Goal: Answer question/provide support

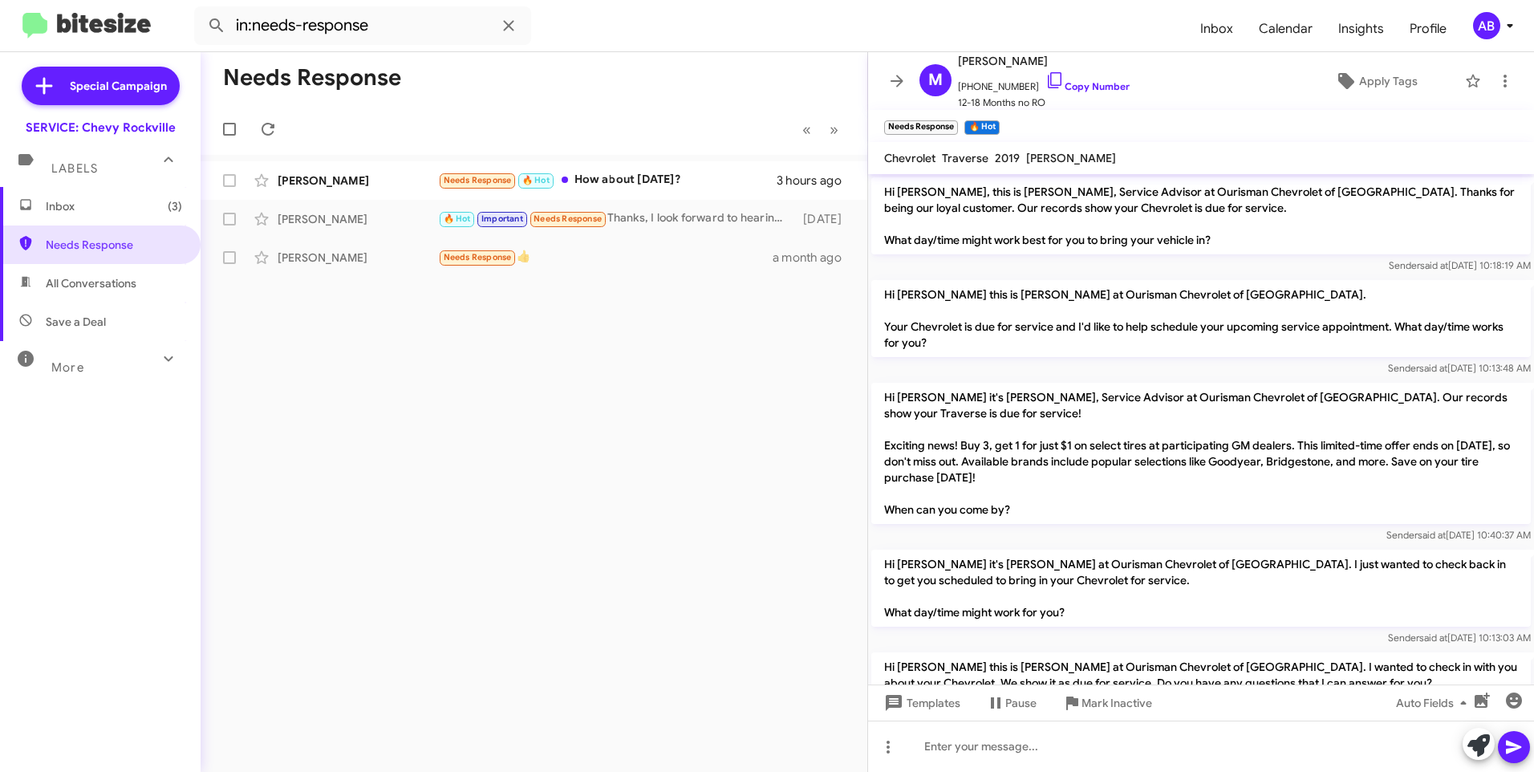
scroll to position [306, 0]
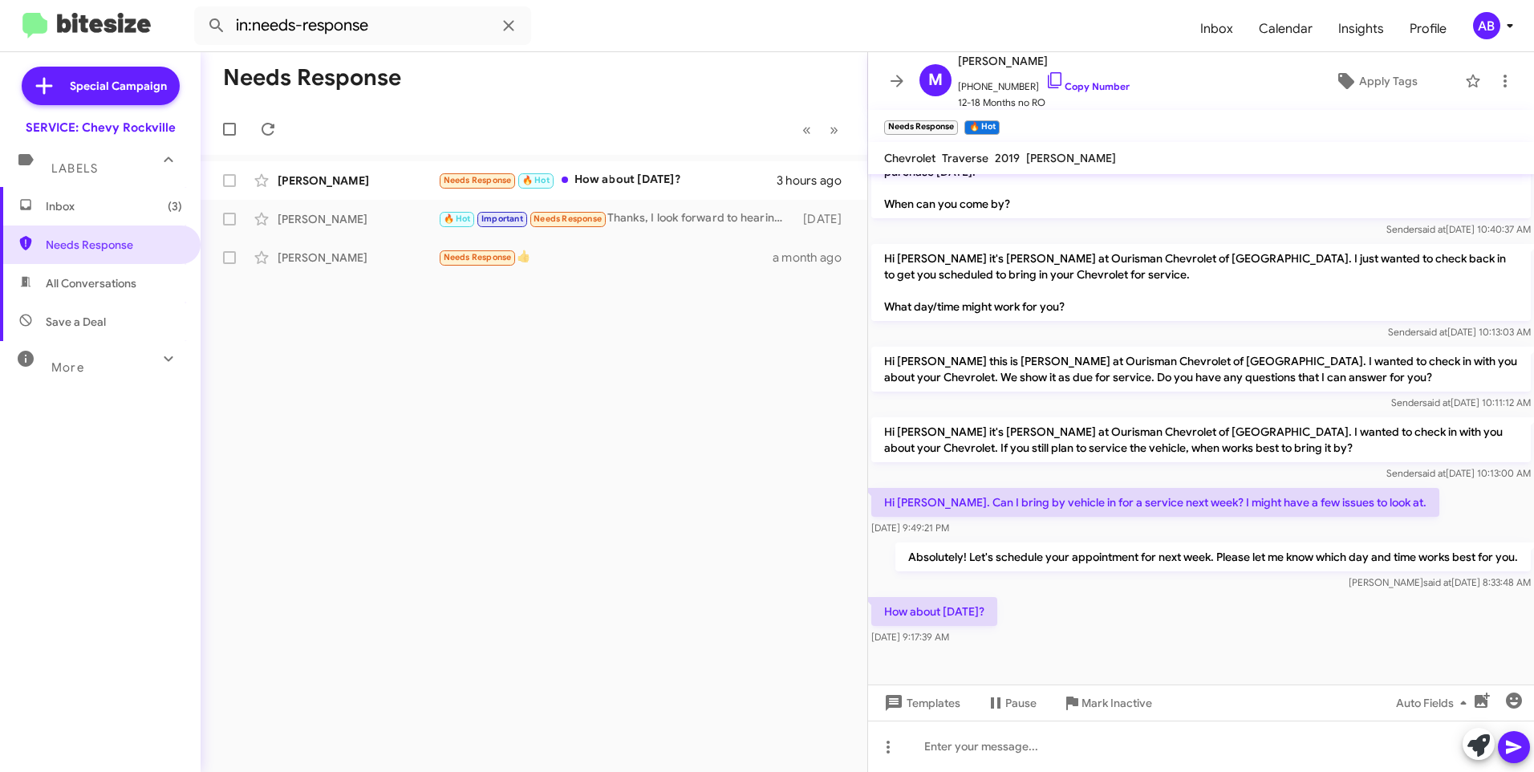
click at [468, 83] on mat-toolbar-row "Needs Response" at bounding box center [534, 77] width 667 height 51
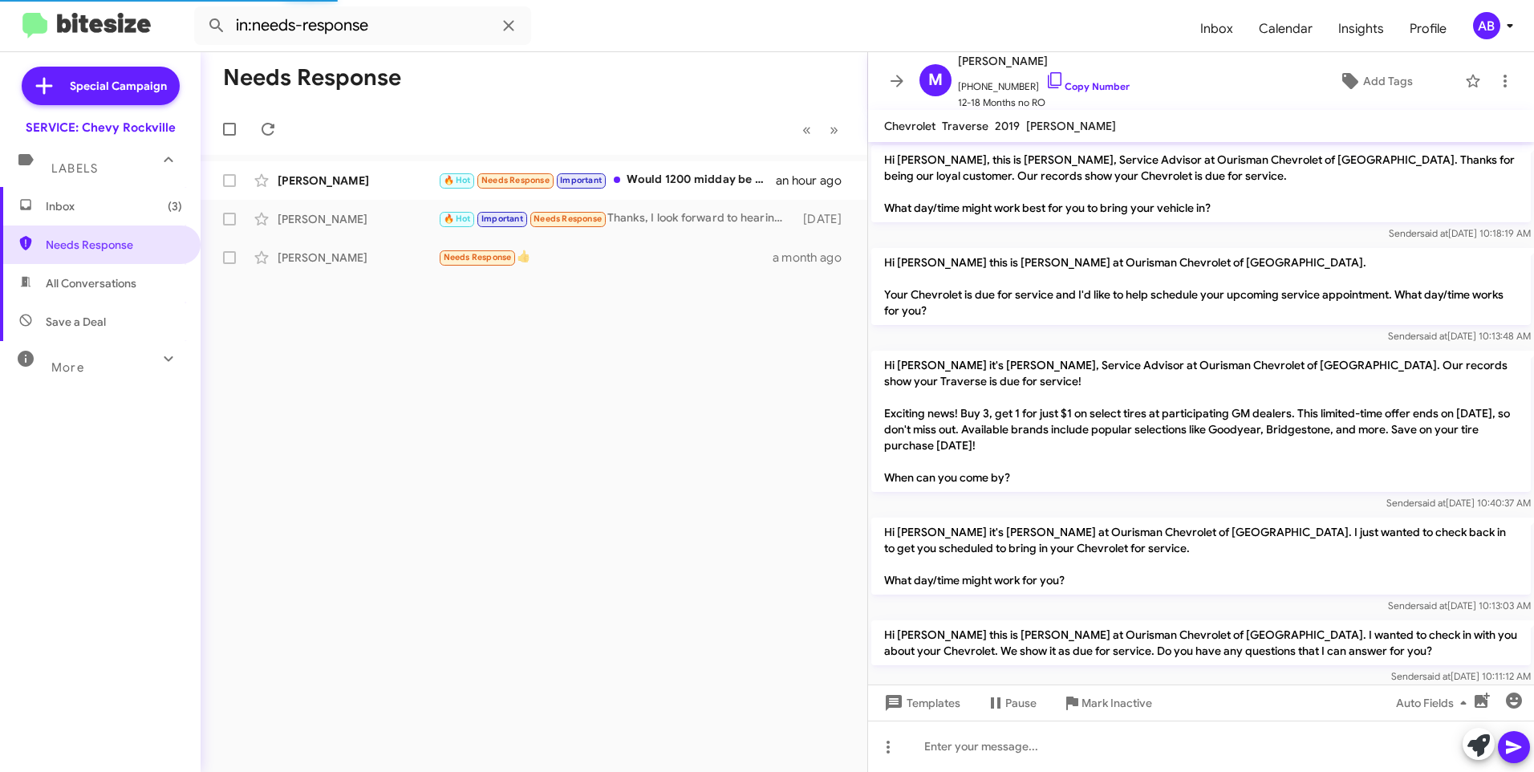
scroll to position [391, 0]
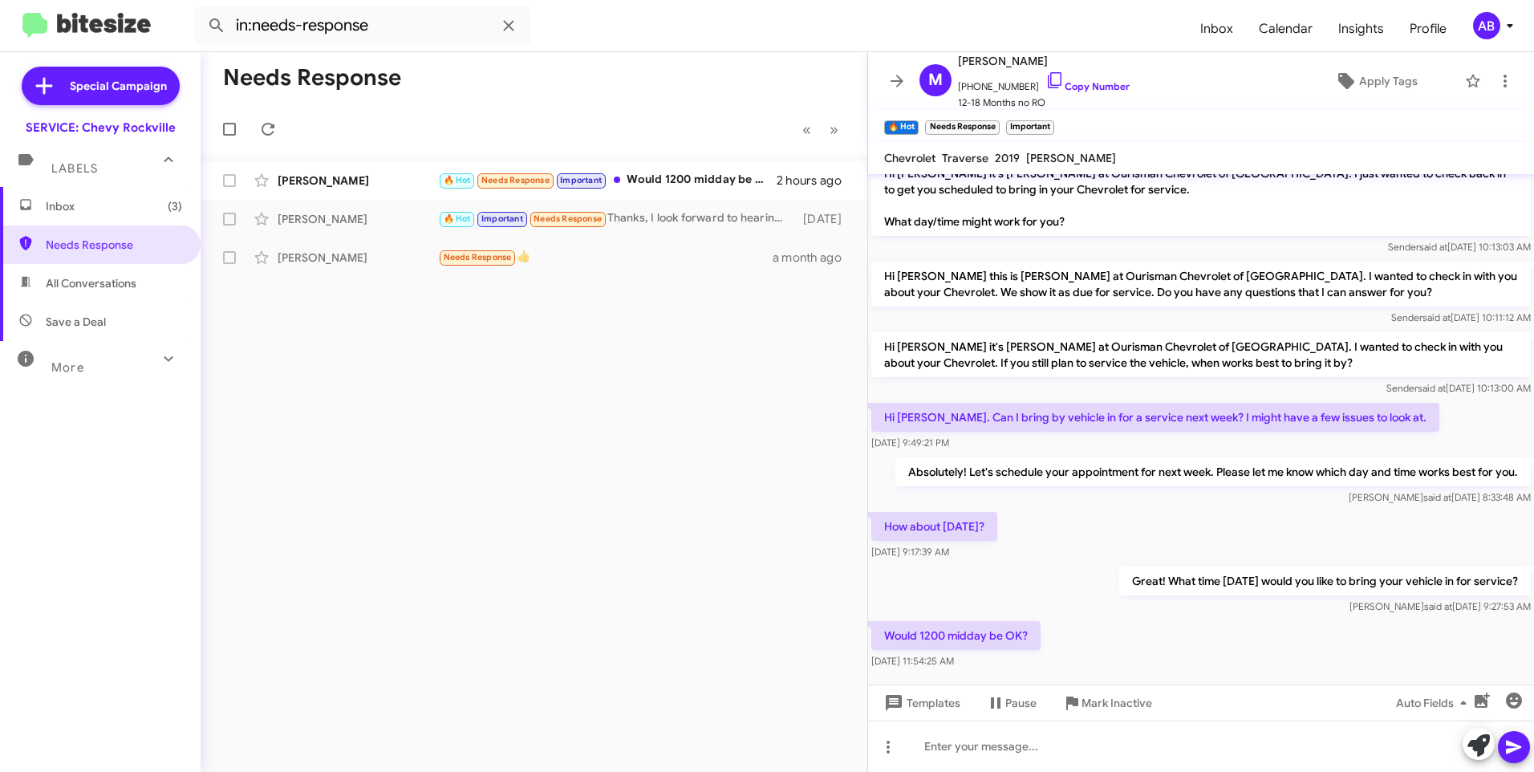
click at [630, 106] on mat-toolbar-row "« Previous » Next" at bounding box center [534, 128] width 667 height 51
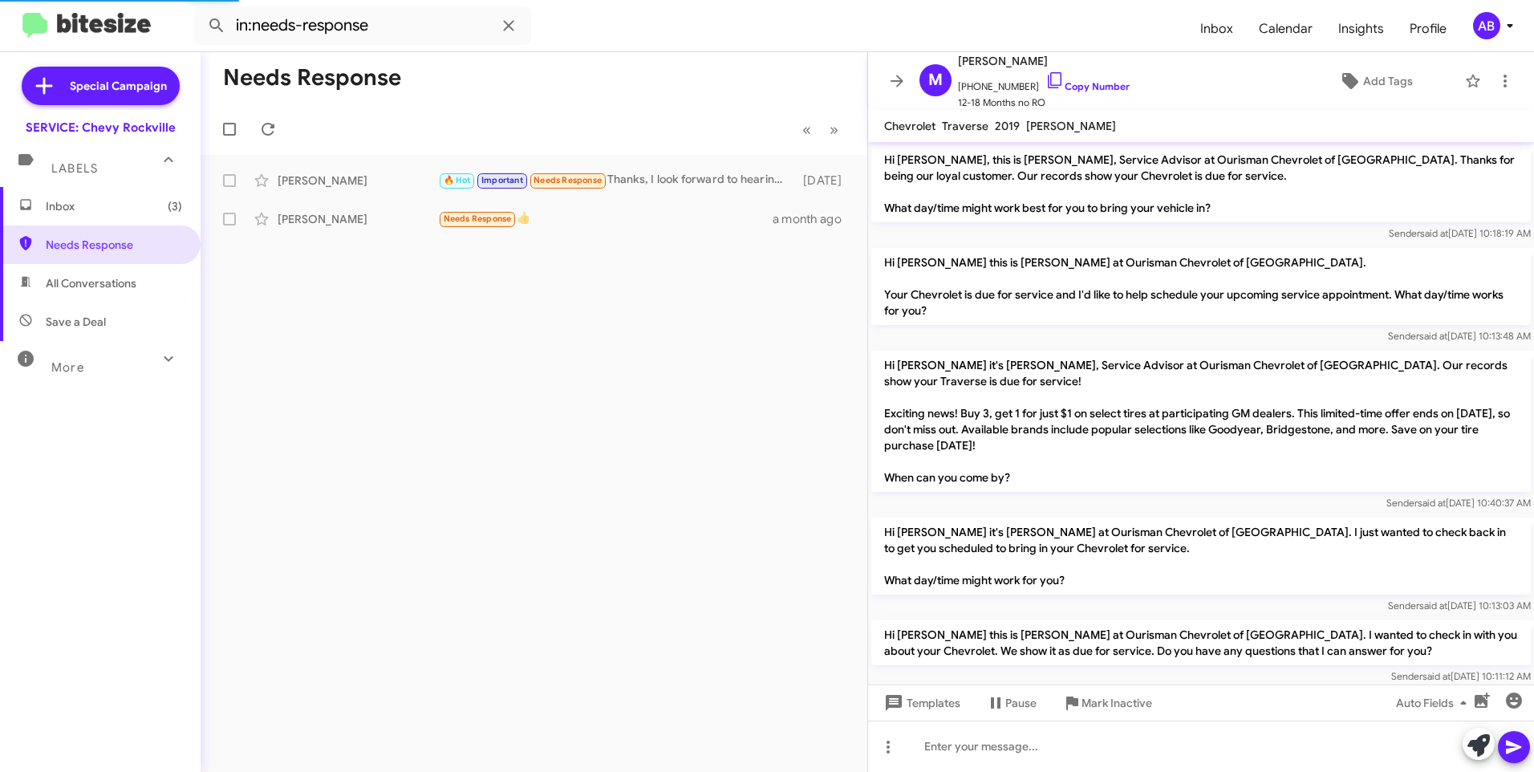
scroll to position [465, 0]
